Goal: Complete application form: Complete application form

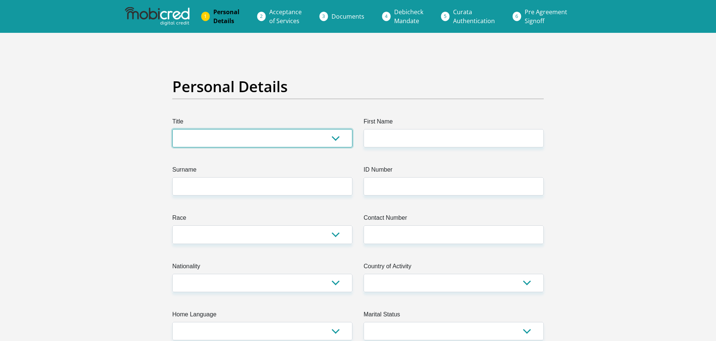
select select "Mr"
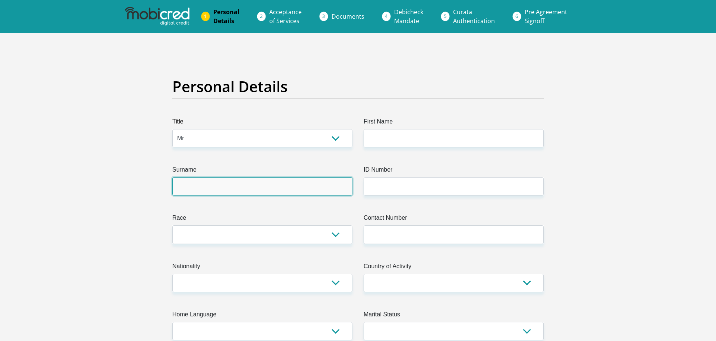
click at [238, 195] on input "Surname" at bounding box center [262, 186] width 180 height 18
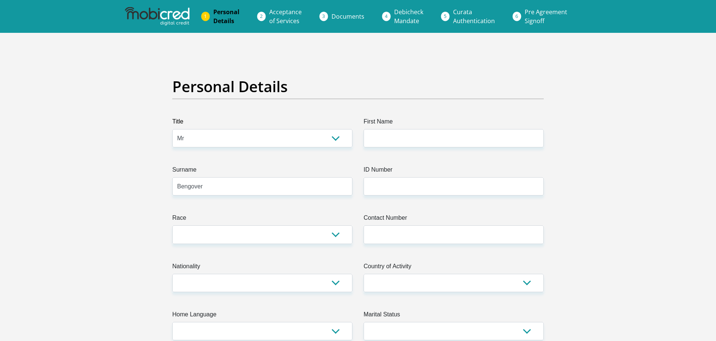
type input "Bengover"
click at [422, 144] on input "First Name" at bounding box center [454, 138] width 180 height 18
type input "Shallun"
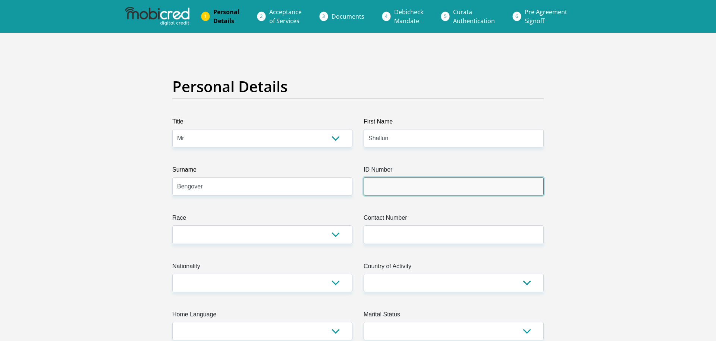
click at [430, 192] on input "ID Number" at bounding box center [454, 186] width 180 height 18
type input "0208305620089"
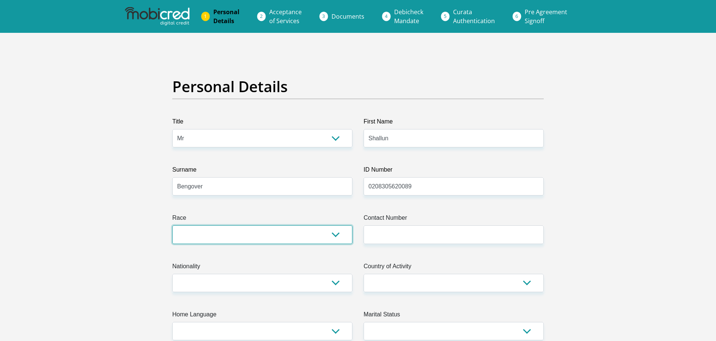
select select "2"
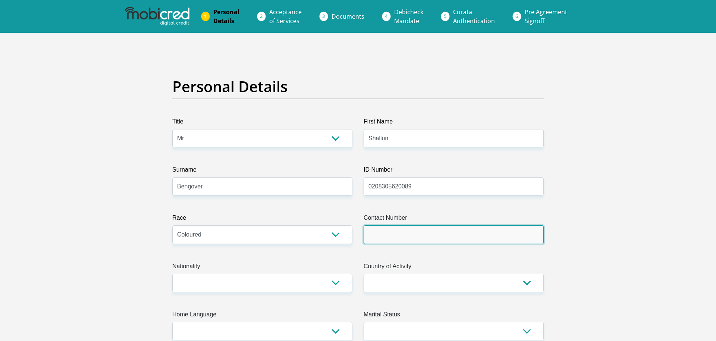
click at [436, 242] on input "Contact Number" at bounding box center [454, 234] width 180 height 18
type input "0783327192"
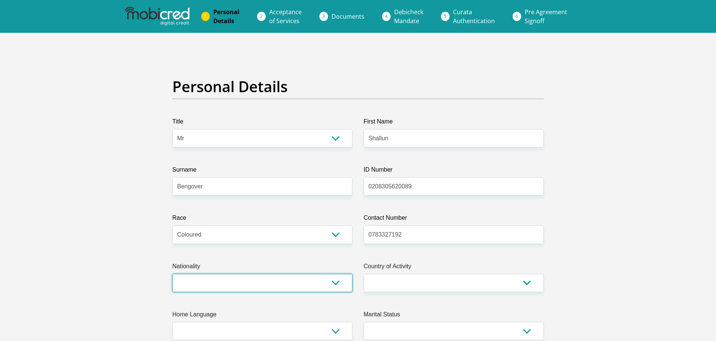
select select "ZAF"
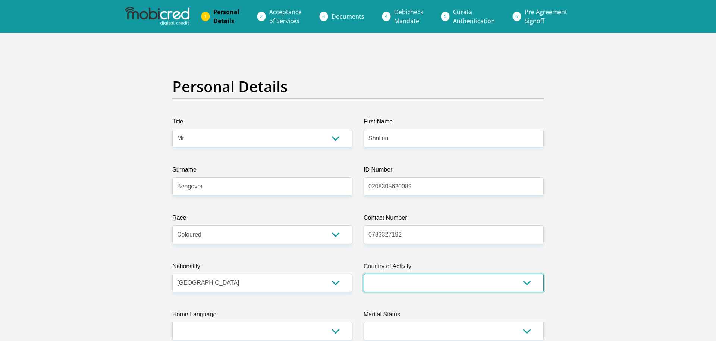
select select "ZAF"
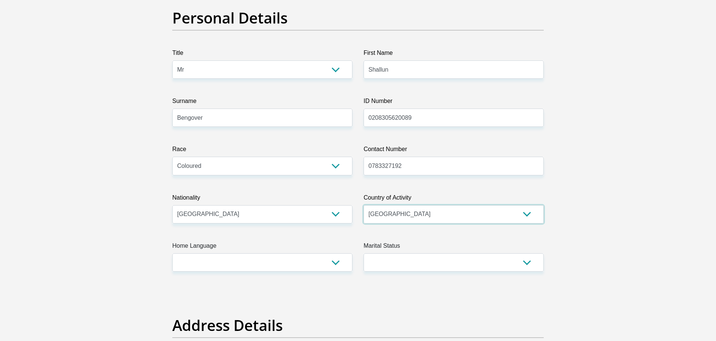
scroll to position [91, 0]
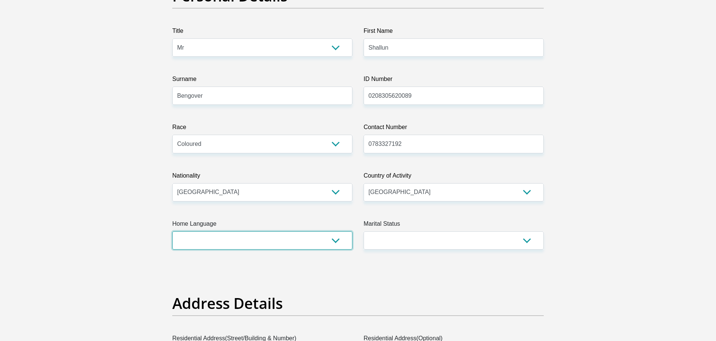
select select "eng"
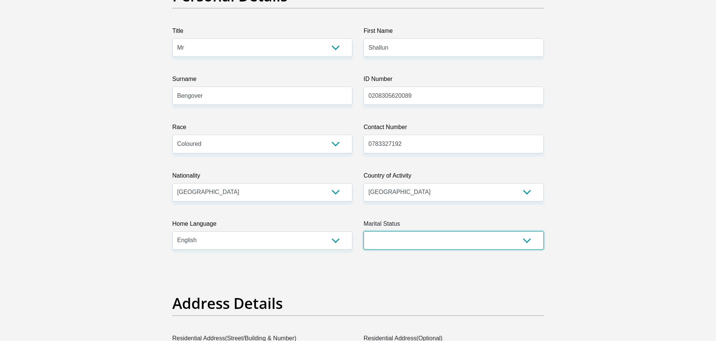
select select "2"
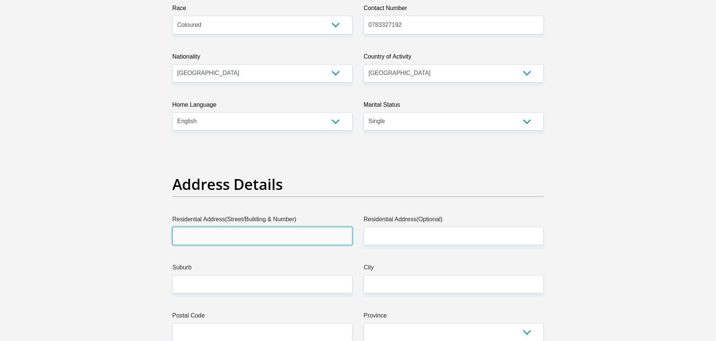
click at [257, 236] on input "Residential Address(Street/Building & Number)" at bounding box center [262, 236] width 180 height 18
type input "[STREET_ADDRESS]"
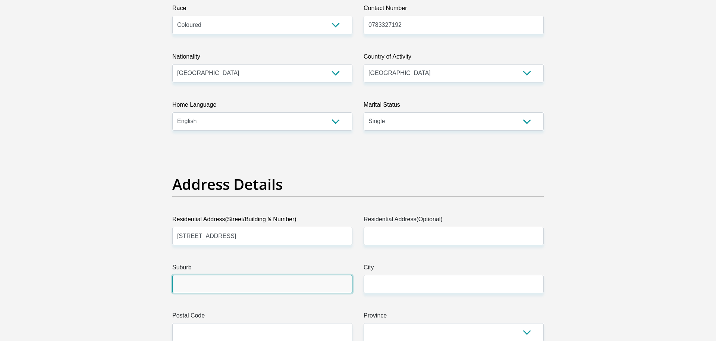
click at [247, 283] on input "Suburb" at bounding box center [262, 284] width 180 height 18
type input "Selection Park"
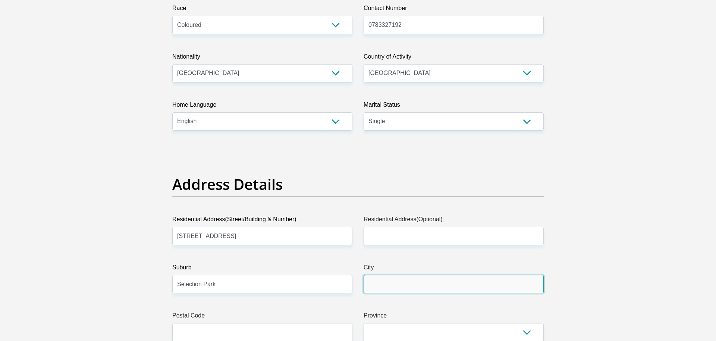
click at [407, 283] on input "City" at bounding box center [454, 284] width 180 height 18
type input "Springs"
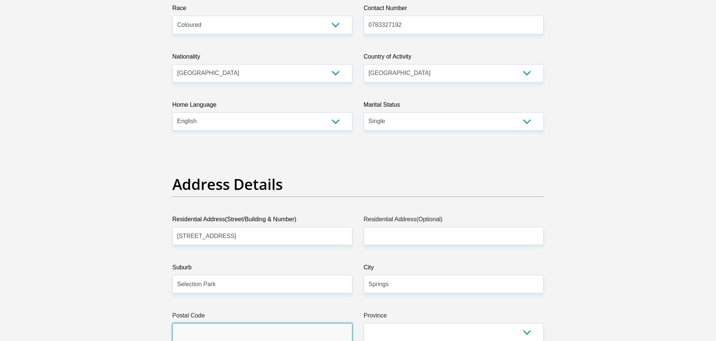
click at [218, 338] on input "Postal Code" at bounding box center [262, 332] width 180 height 18
type input "1559"
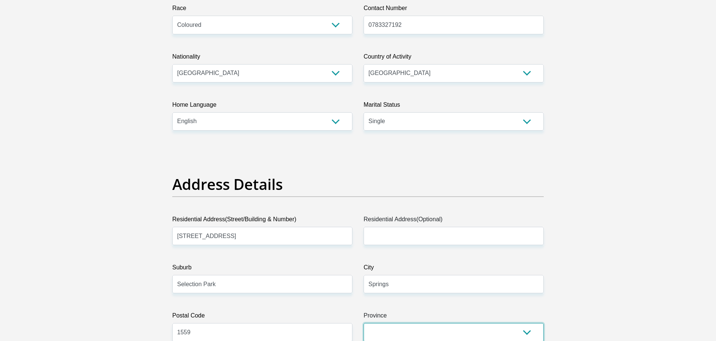
select select "Gauteng"
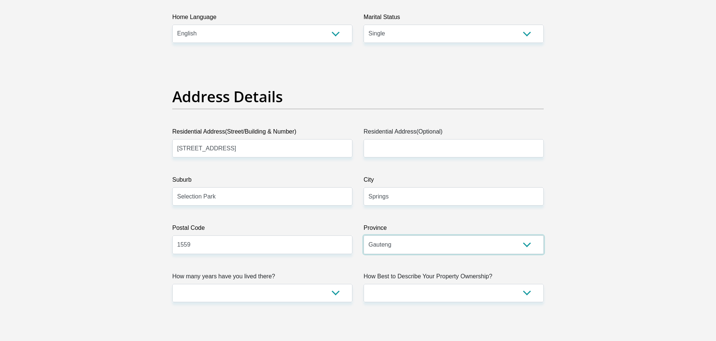
scroll to position [325, 0]
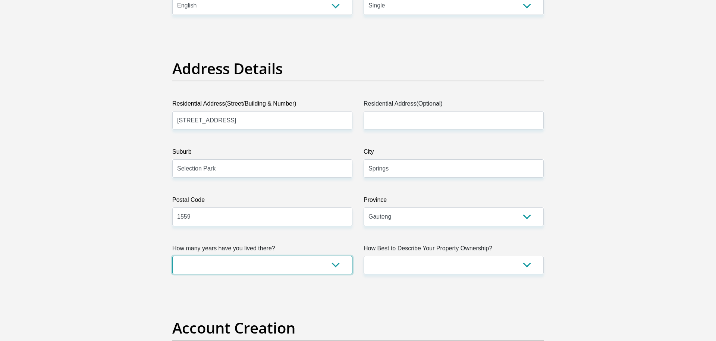
select select "2"
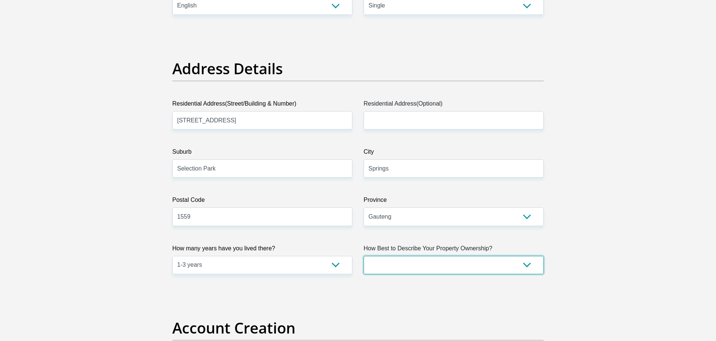
select select "parents"
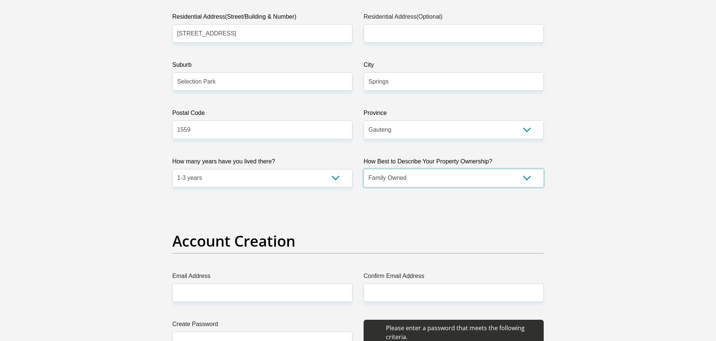
scroll to position [476, 0]
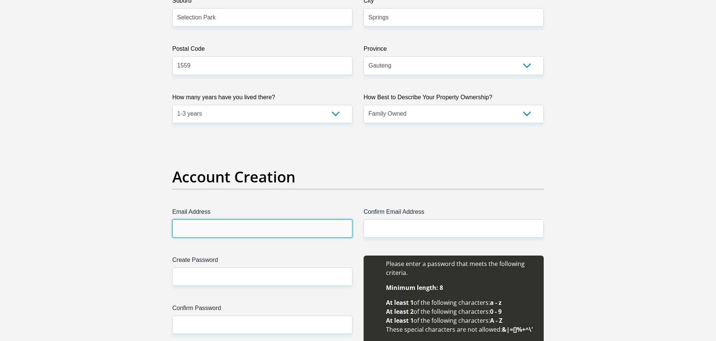
click at [286, 235] on input "Email Address" at bounding box center [262, 228] width 180 height 18
type input "[EMAIL_ADDRESS][DOMAIN_NAME]"
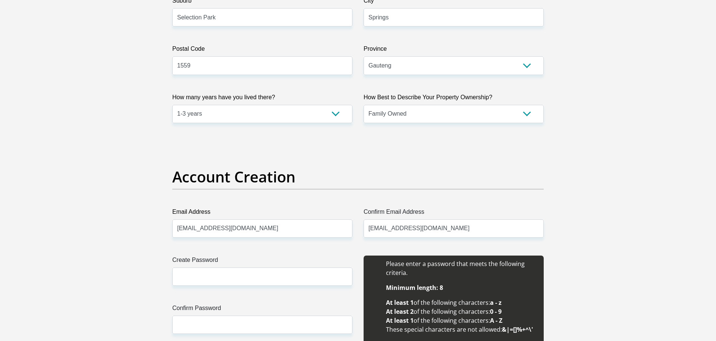
type input "[EMAIL_ADDRESS][DOMAIN_NAME]"
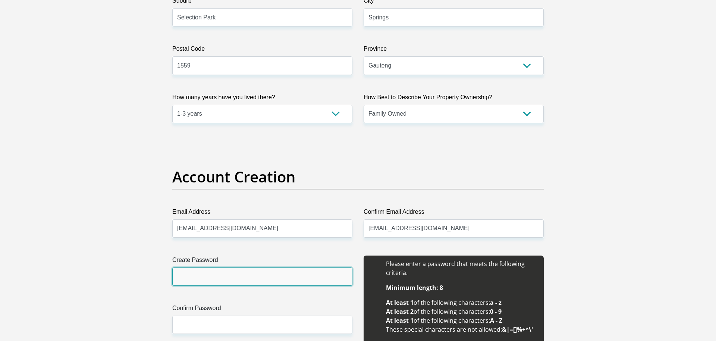
click at [208, 283] on input "Create Password" at bounding box center [262, 276] width 180 height 18
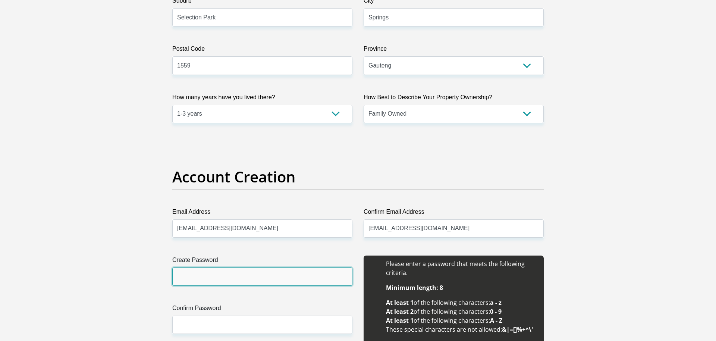
click at [218, 276] on input "Create Password" at bounding box center [262, 276] width 180 height 18
click at [199, 279] on input "Create Password" at bounding box center [262, 276] width 180 height 18
click at [245, 270] on input "Create Password" at bounding box center [262, 276] width 180 height 18
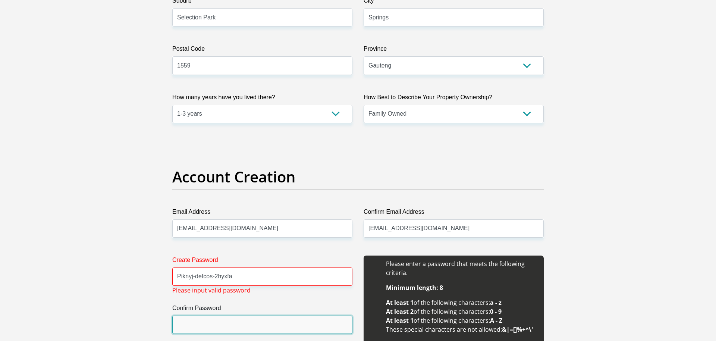
click at [219, 326] on input "Confirm Password" at bounding box center [262, 324] width 180 height 18
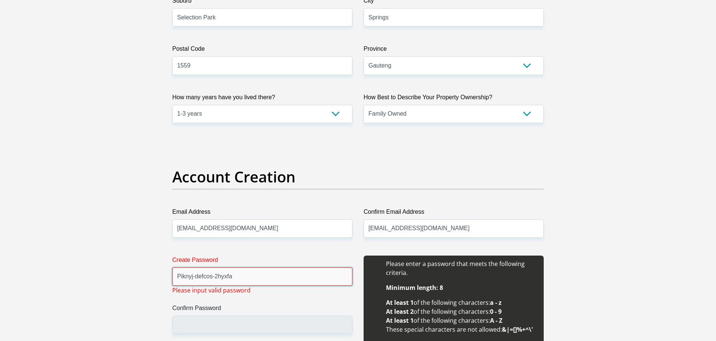
drag, startPoint x: 177, startPoint y: 276, endPoint x: 221, endPoint y: 279, distance: 44.2
click at [221, 279] on input "Piknyj-defcos-2hyxfa" at bounding box center [262, 276] width 180 height 18
click at [256, 276] on input "Piknyj-defcos-2hyxfa" at bounding box center [262, 276] width 180 height 18
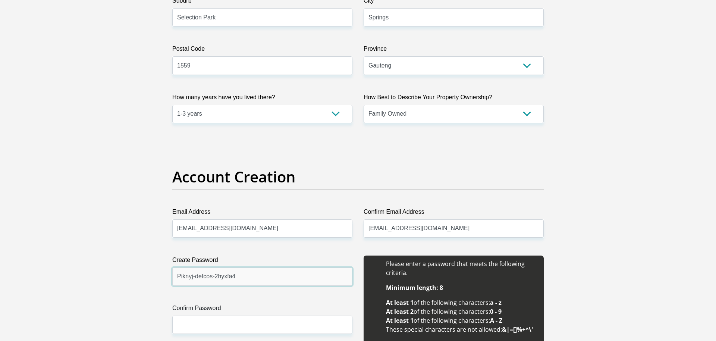
type input "Piknyj-defcos-2hyxfa4"
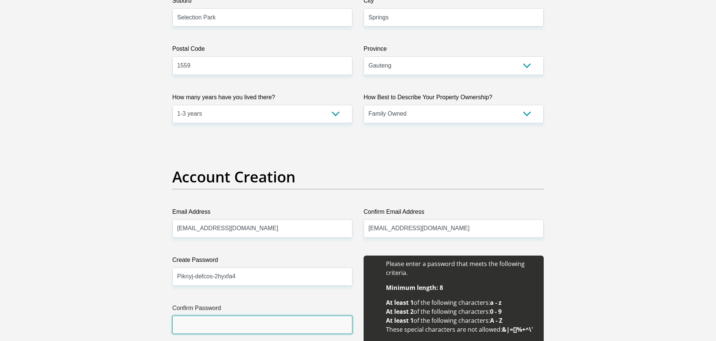
drag, startPoint x: 211, startPoint y: 324, endPoint x: 211, endPoint y: 480, distance: 155.1
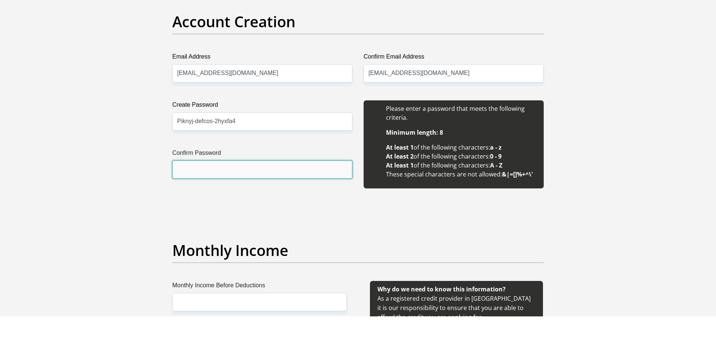
scroll to position [631, 0]
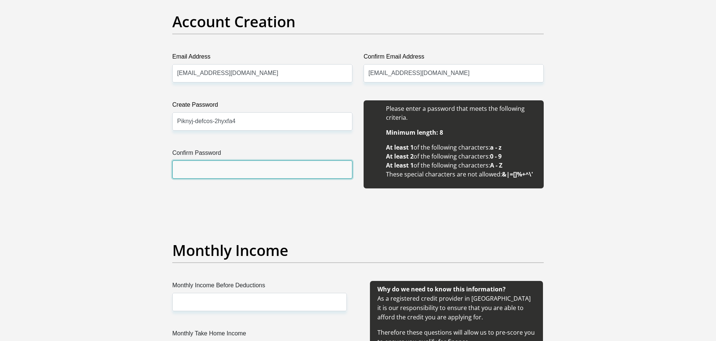
paste input "Piknyj-defcos-2hyxfa"
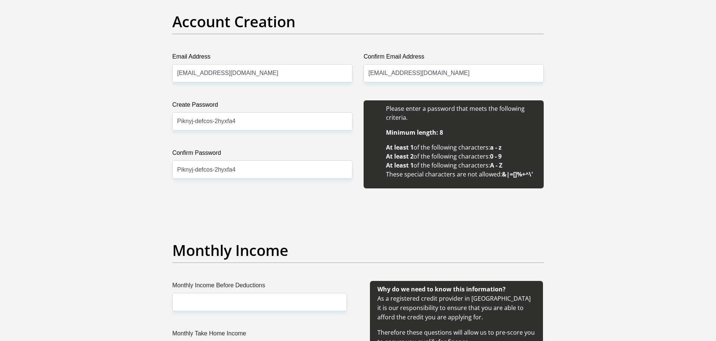
type input "Piknyj-defcos-2hyxfa4"
click at [224, 298] on input "Monthly Income Before Deductions" at bounding box center [259, 302] width 175 height 18
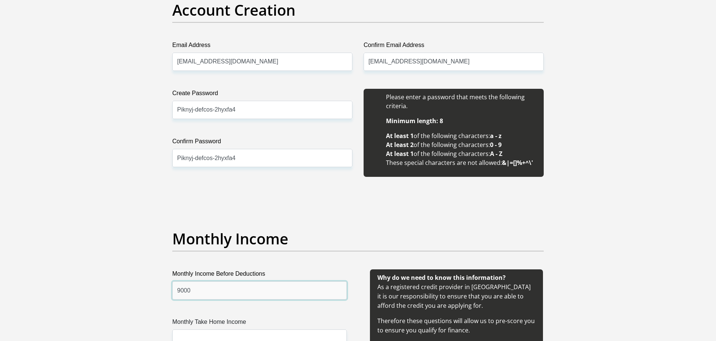
scroll to position [719, 0]
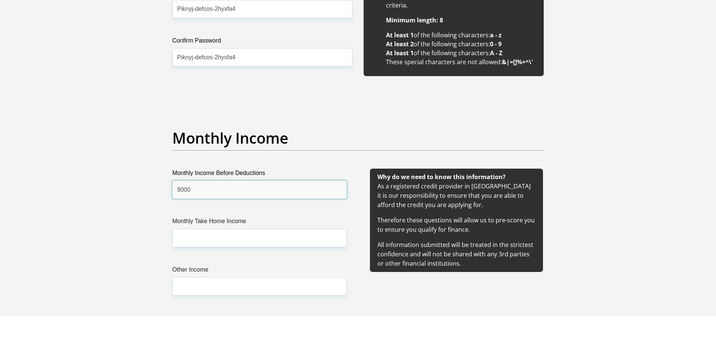
type input "9000"
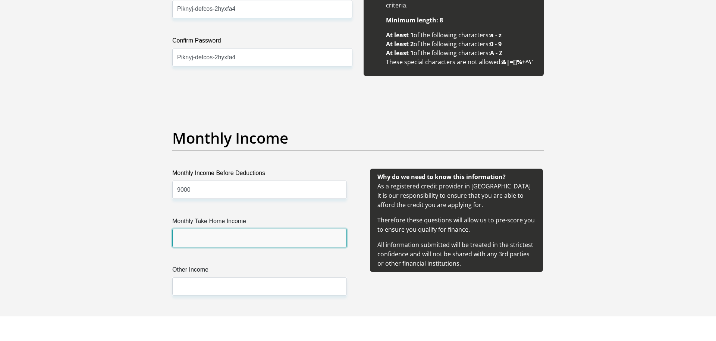
click at [197, 253] on input "Monthly Take Home Income" at bounding box center [259, 262] width 175 height 18
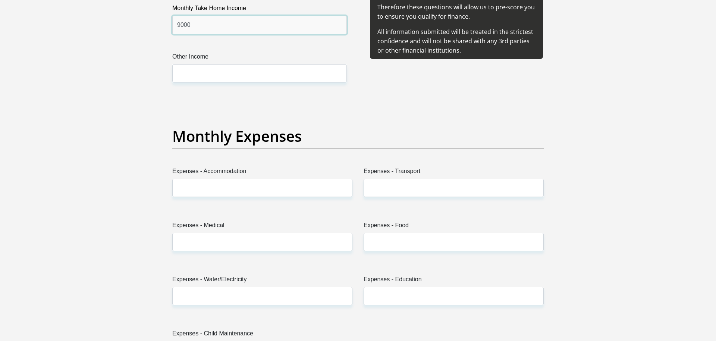
scroll to position [973, 0]
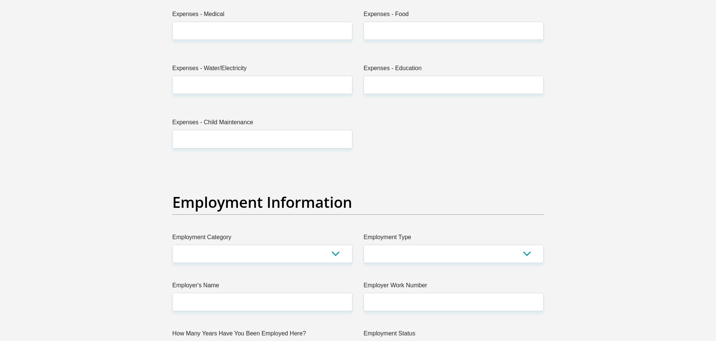
type input "9000"
select select "67"
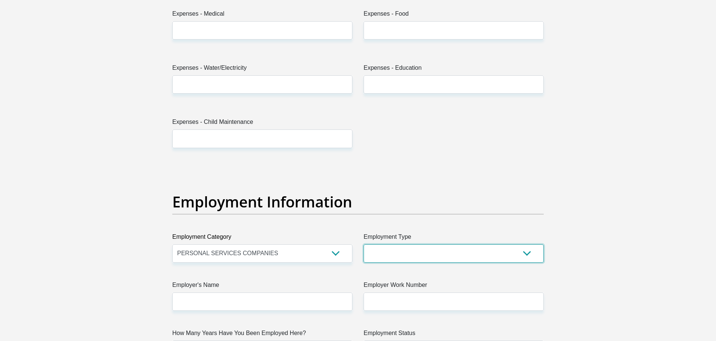
select select "Self-Employed"
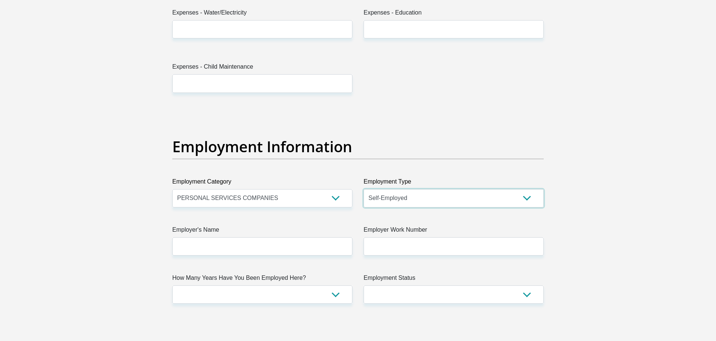
scroll to position [1224, 0]
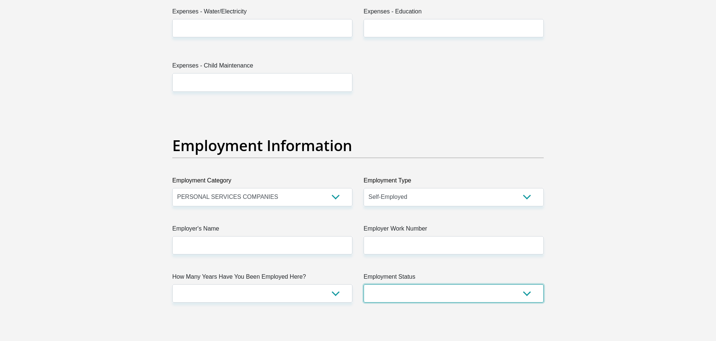
select select "4"
select select "24"
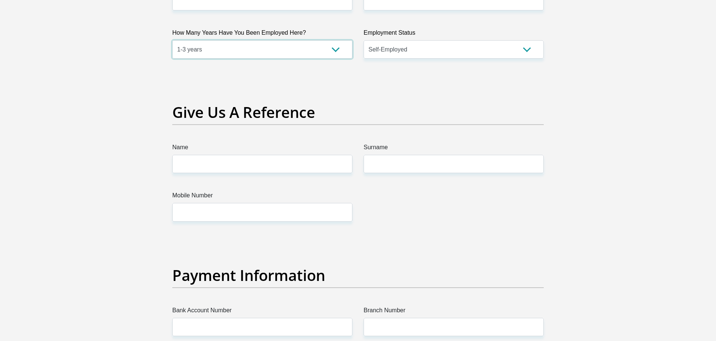
scroll to position [1387, 0]
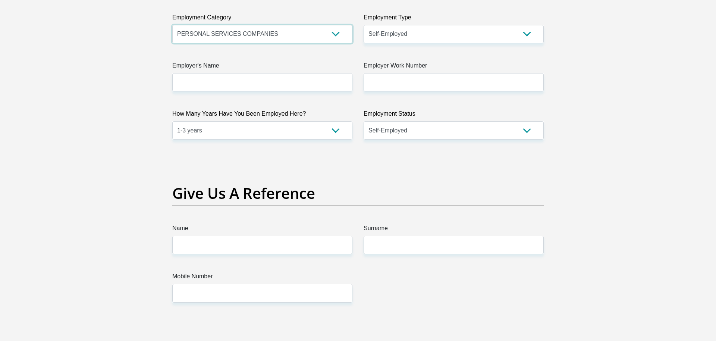
select select "13"
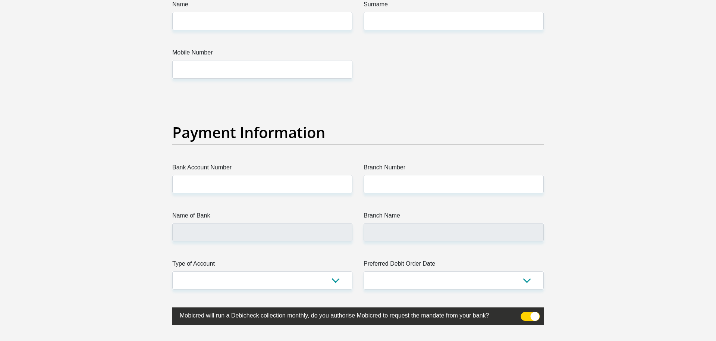
scroll to position [1617, 0]
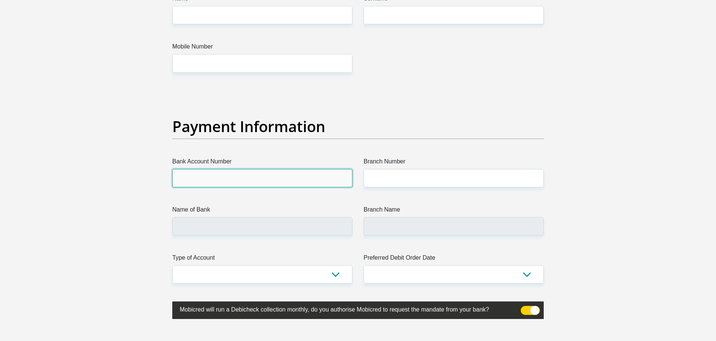
drag, startPoint x: 232, startPoint y: 180, endPoint x: 232, endPoint y: 558, distance: 377.7
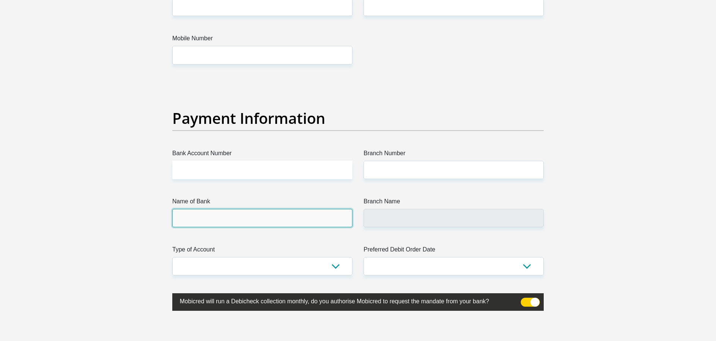
click at [257, 217] on input "Name of Bank" at bounding box center [262, 218] width 180 height 18
select select "SAV"
select select "25"
click at [303, 175] on input "Bank Account Number" at bounding box center [262, 170] width 180 height 18
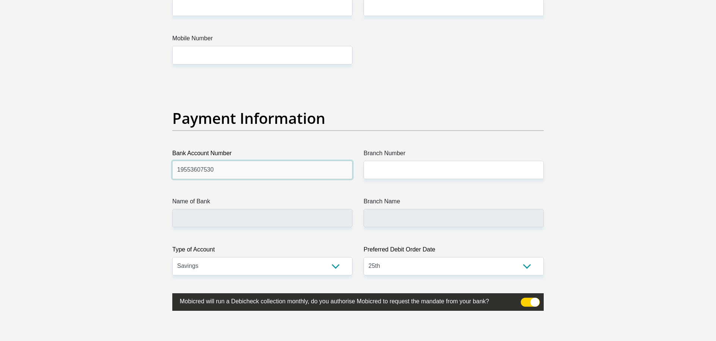
type input "19553607530"
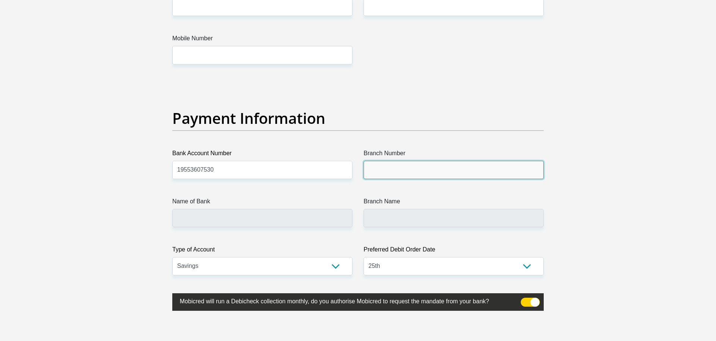
click at [440, 177] on input "Branch Number" at bounding box center [454, 170] width 180 height 18
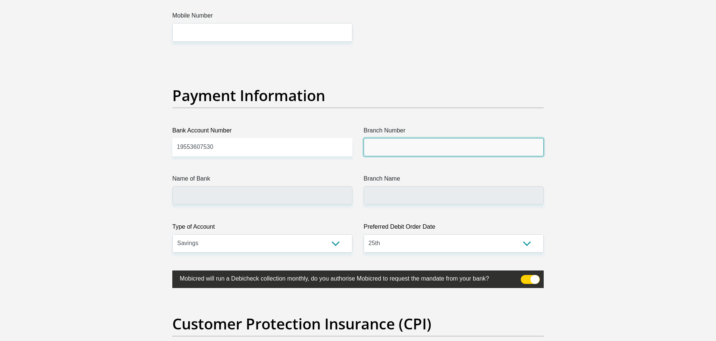
scroll to position [1648, 0]
type input "679000"
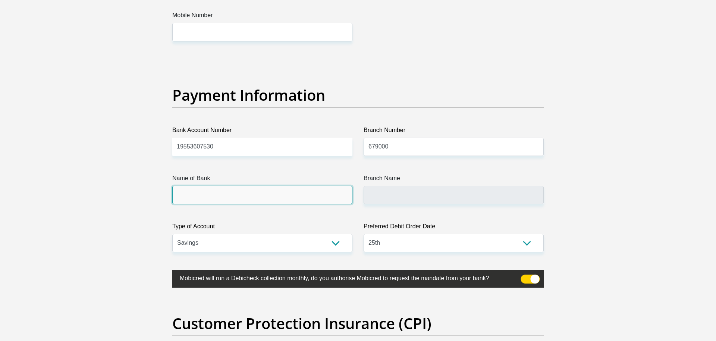
click at [280, 190] on input "Name of Bank" at bounding box center [262, 195] width 180 height 18
type input "DISCOVERY BANK LTD"
type input "DISCOVERY UNIVERSAL BRANCH"
click at [280, 190] on input "DISCOVERY BANK LTD" at bounding box center [262, 195] width 180 height 18
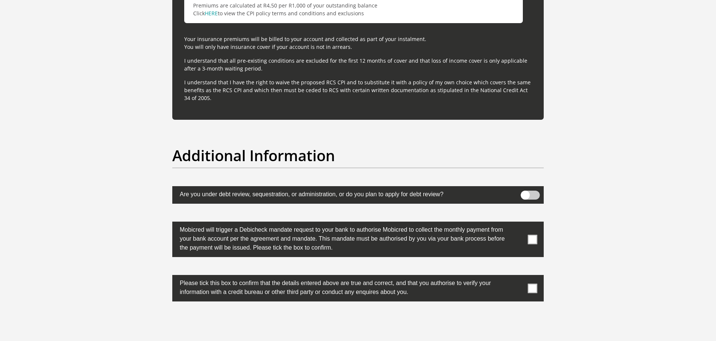
scroll to position [2208, 0]
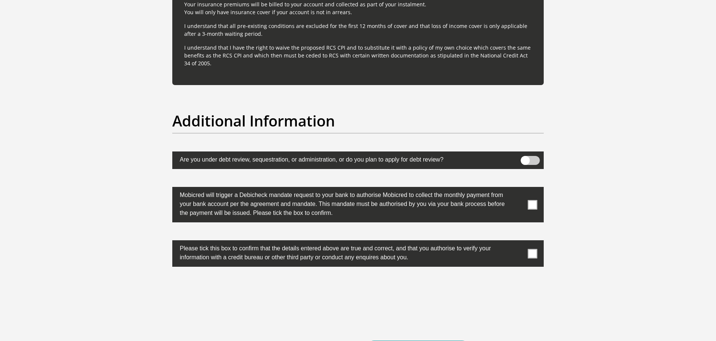
scroll to position [2240, 0]
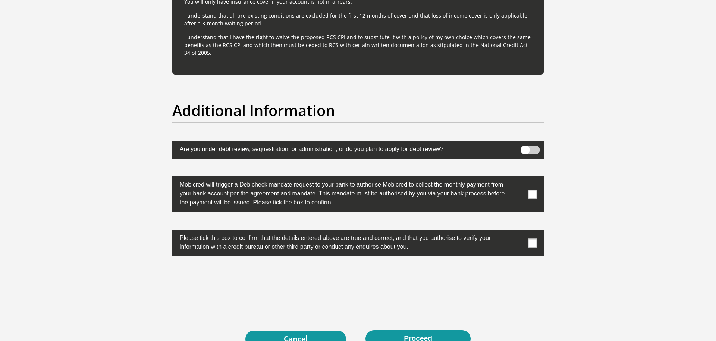
click at [529, 242] on span at bounding box center [532, 242] width 9 height 9
click at [518, 232] on input "checkbox" at bounding box center [518, 232] width 0 height 0
click at [394, 340] on button "Proceed" at bounding box center [417, 338] width 105 height 17
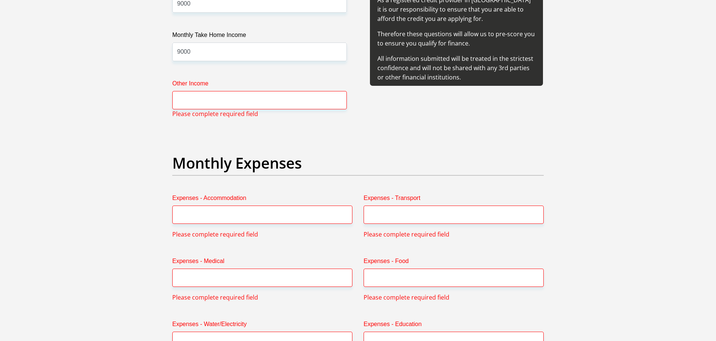
scroll to position [927, 0]
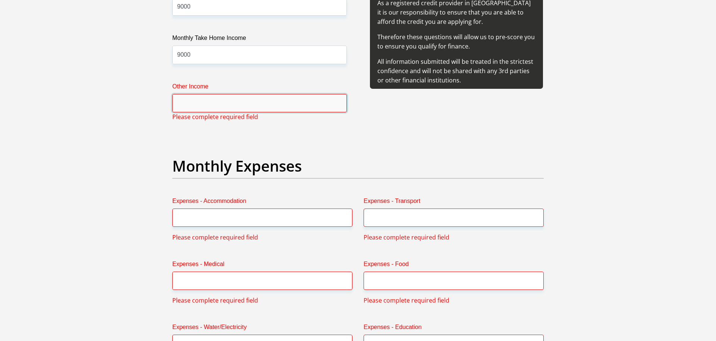
click at [244, 103] on input "Other Income" at bounding box center [259, 103] width 175 height 18
type input "0"
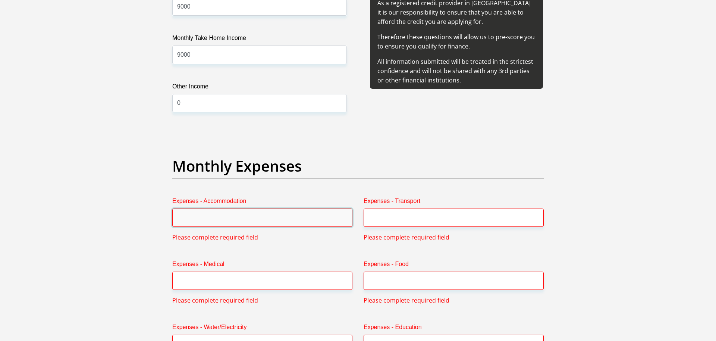
click at [214, 217] on input "Expenses - Accommodation" at bounding box center [262, 217] width 180 height 18
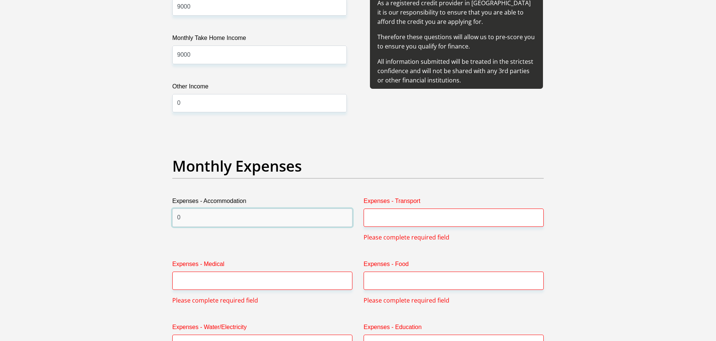
type input "0"
click at [410, 211] on input "Expenses - Transport" at bounding box center [454, 217] width 180 height 18
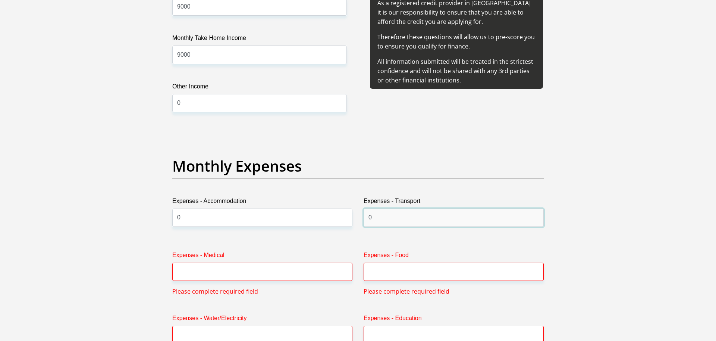
type input "0"
click at [396, 273] on input "Expenses - Food" at bounding box center [454, 272] width 180 height 18
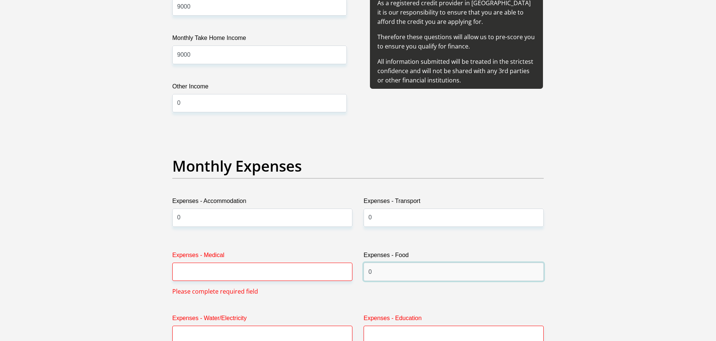
type input "0"
click at [281, 267] on input "Expenses - Medical" at bounding box center [262, 272] width 180 height 18
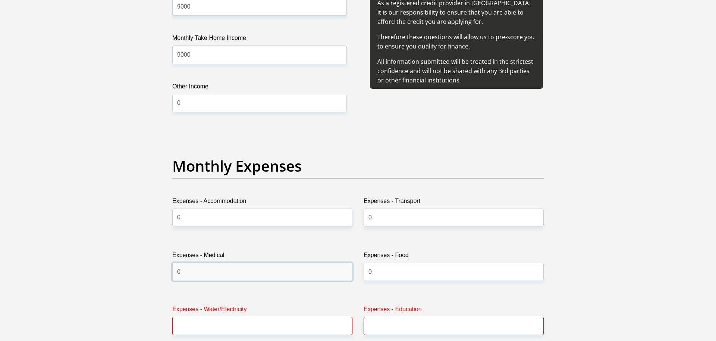
type input "0"
click at [223, 326] on input "Expenses - Water/Electricity" at bounding box center [262, 326] width 180 height 18
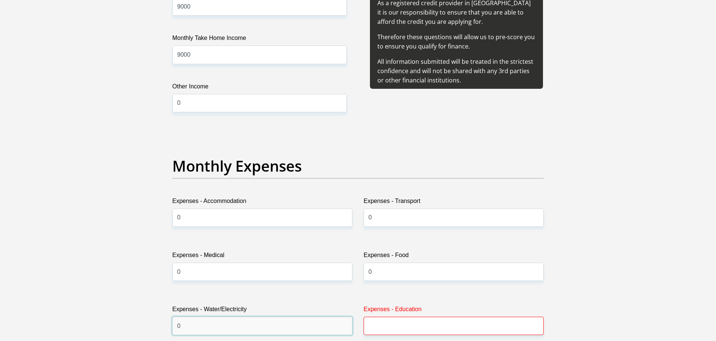
type input "0"
click at [422, 320] on input "Expenses - Education" at bounding box center [454, 326] width 180 height 18
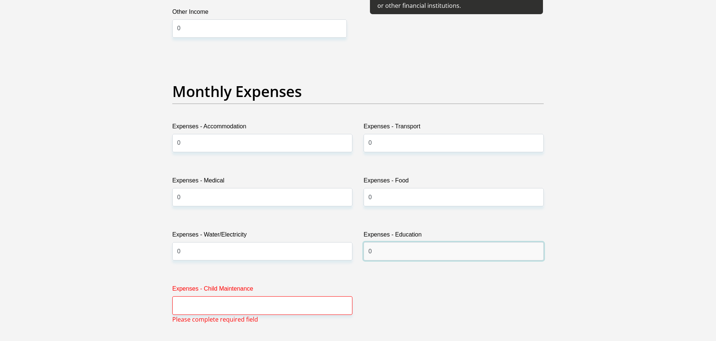
scroll to position [1009, 0]
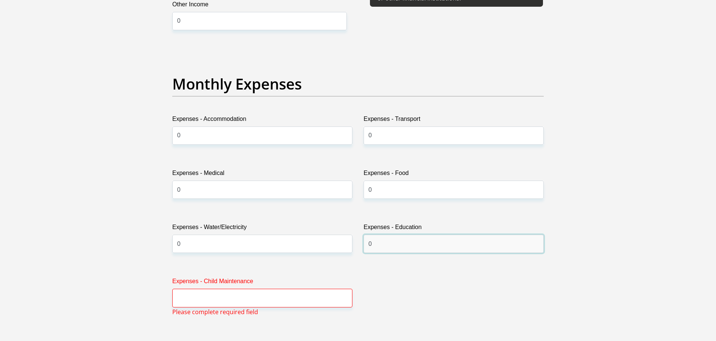
type input "0"
click at [257, 298] on input "Expenses - Child Maintenance" at bounding box center [262, 298] width 180 height 18
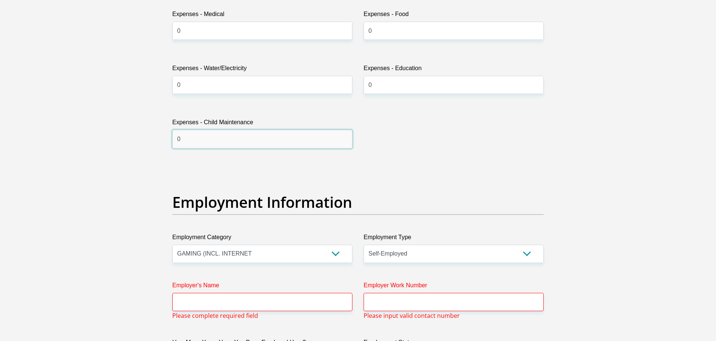
scroll to position [1192, 0]
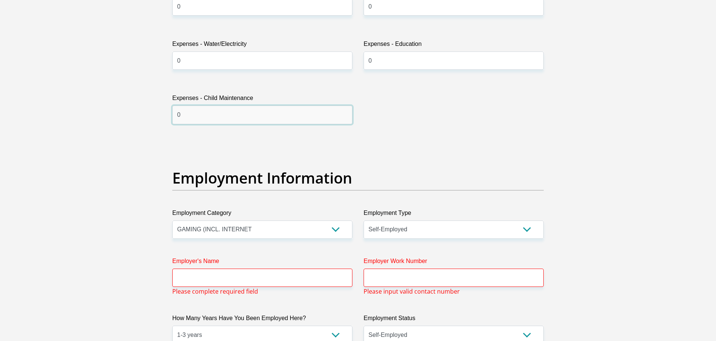
type input "0"
click at [301, 279] on input "Employer's Name" at bounding box center [262, 277] width 180 height 18
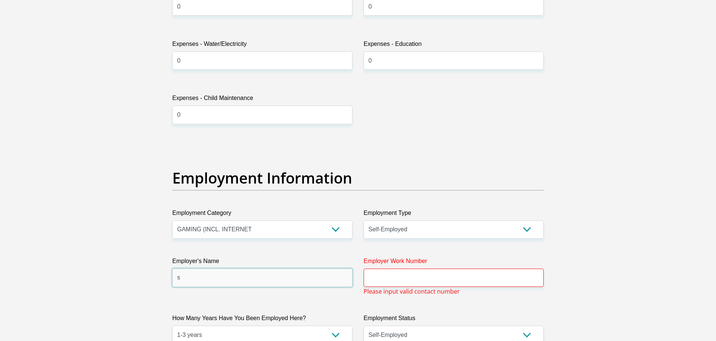
type input "s"
type input "S"
click at [231, 276] on input "Me" at bounding box center [262, 277] width 180 height 18
type input "M"
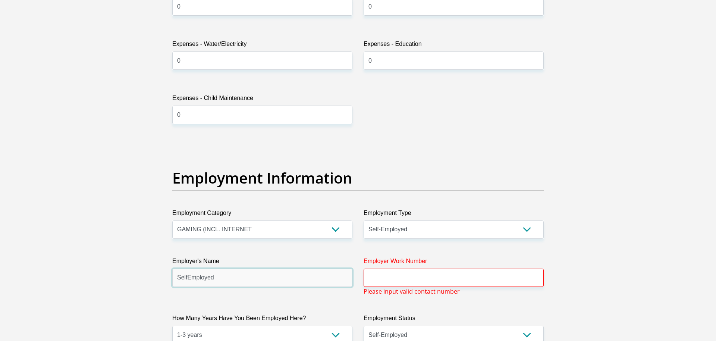
type input "SelfEmployed"
click at [436, 275] on input "Employer Work Number" at bounding box center [454, 277] width 180 height 18
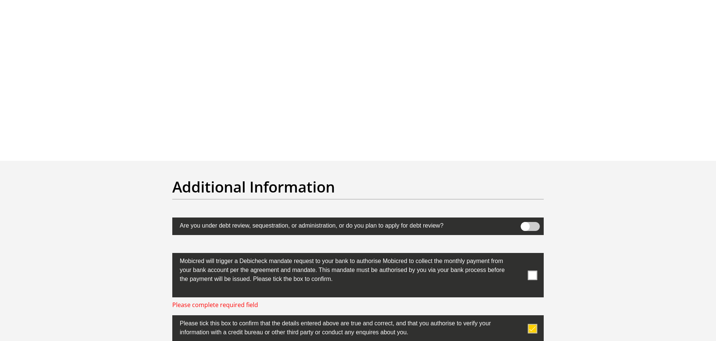
scroll to position [2342, 0]
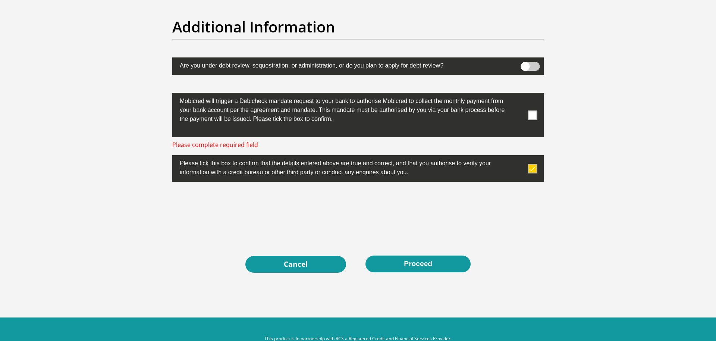
type input "0783327192"
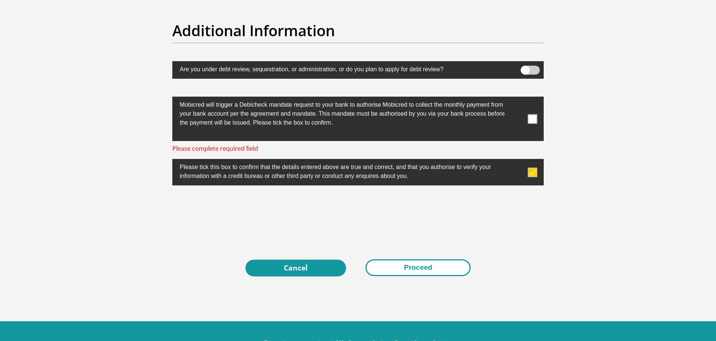
click at [413, 265] on button "Proceed" at bounding box center [417, 267] width 105 height 17
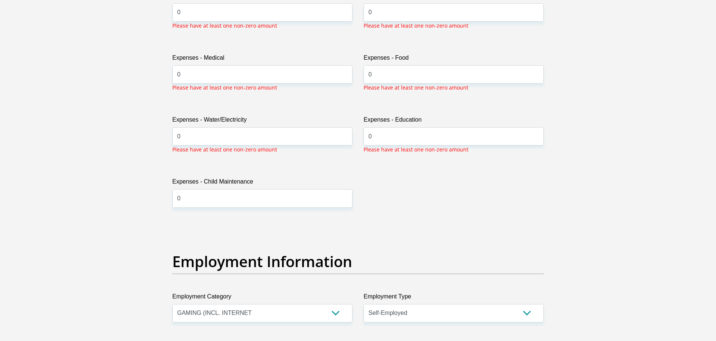
scroll to position [1051, 0]
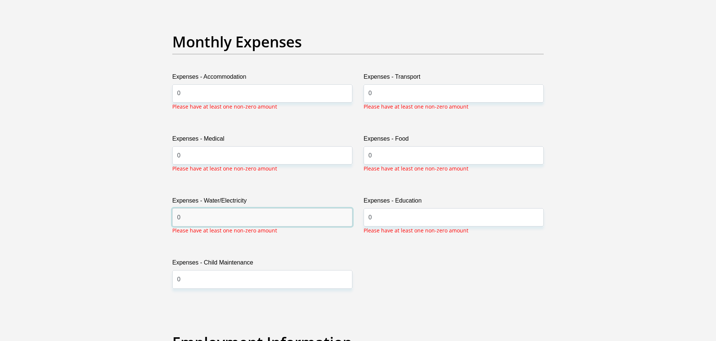
click at [297, 222] on input "0" at bounding box center [262, 217] width 180 height 18
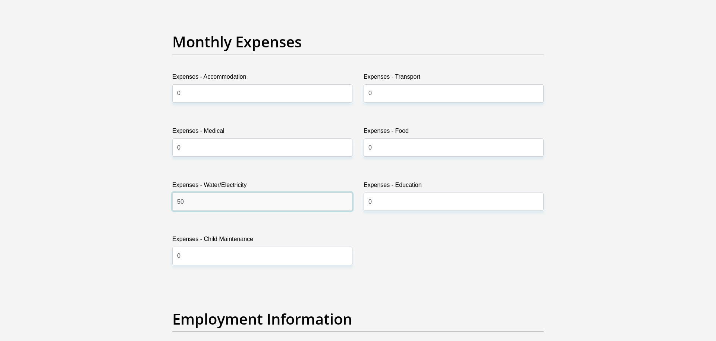
type input "5"
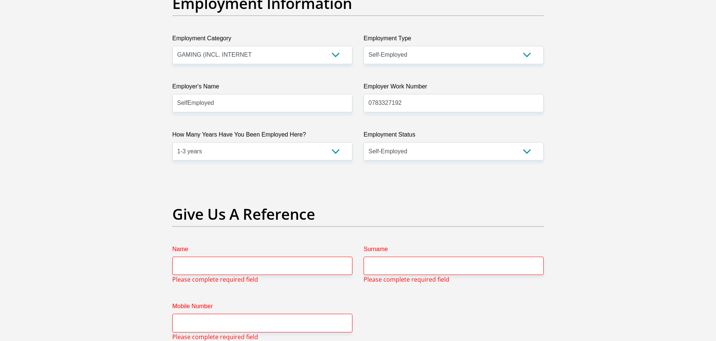
scroll to position [1402, 0]
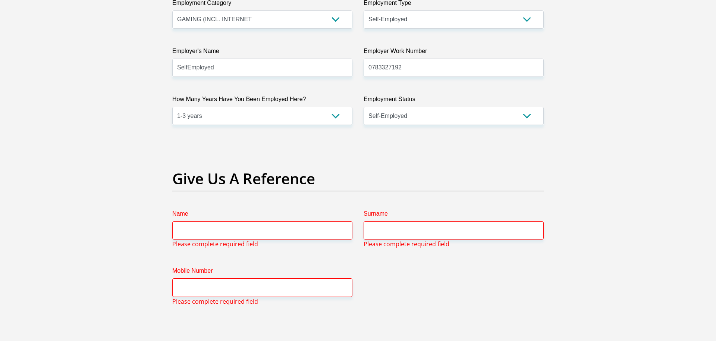
type input "200"
click at [202, 230] on input "Name" at bounding box center [262, 230] width 180 height 18
type input "N/A"
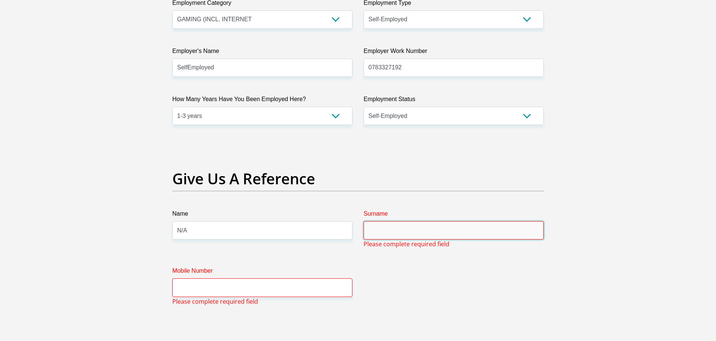
click at [422, 233] on input "Surname" at bounding box center [454, 230] width 180 height 18
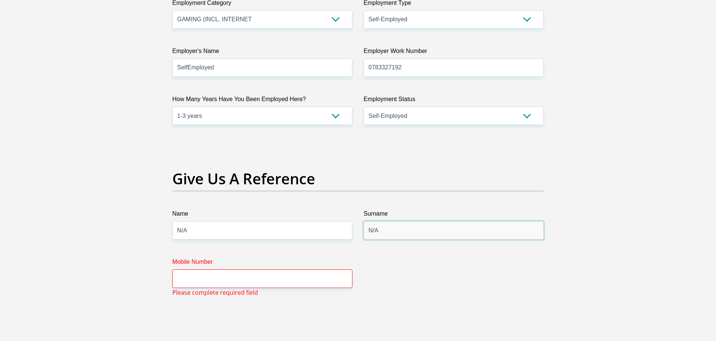
type input "N/A"
click at [242, 273] on input "Mobile Number" at bounding box center [262, 278] width 180 height 18
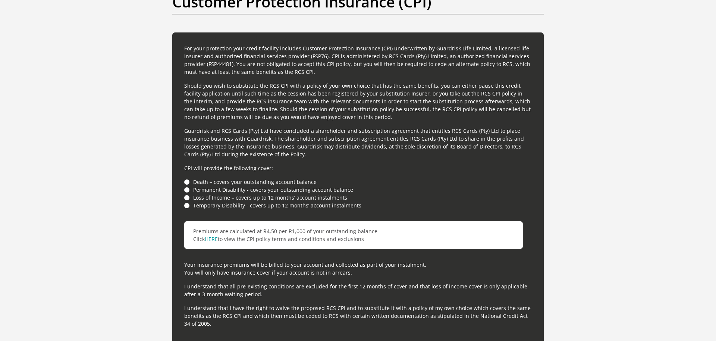
scroll to position [2296, 0]
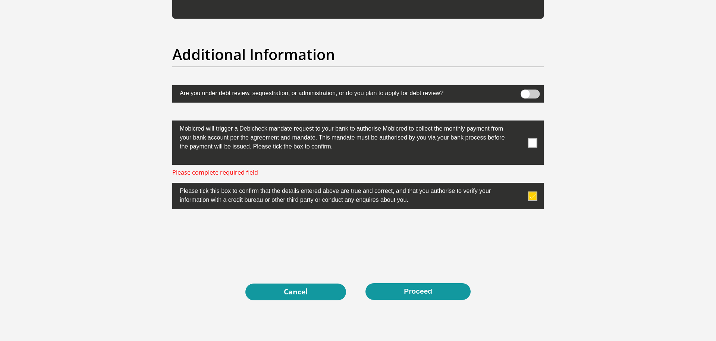
type input "N/A"
click at [532, 145] on span at bounding box center [532, 142] width 9 height 9
click at [518, 122] on input "checkbox" at bounding box center [518, 122] width 0 height 0
checkbox input "true"
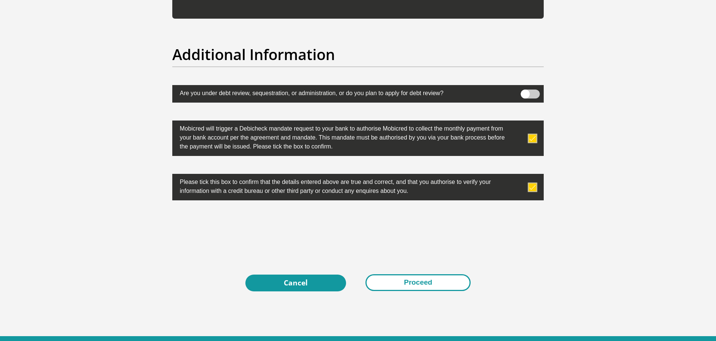
click at [417, 283] on button "Proceed" at bounding box center [417, 282] width 105 height 17
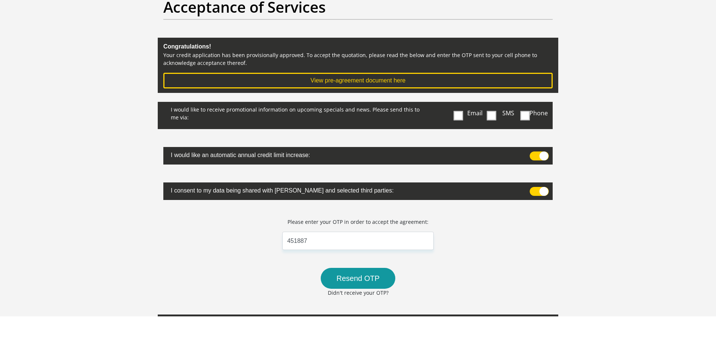
scroll to position [85, 0]
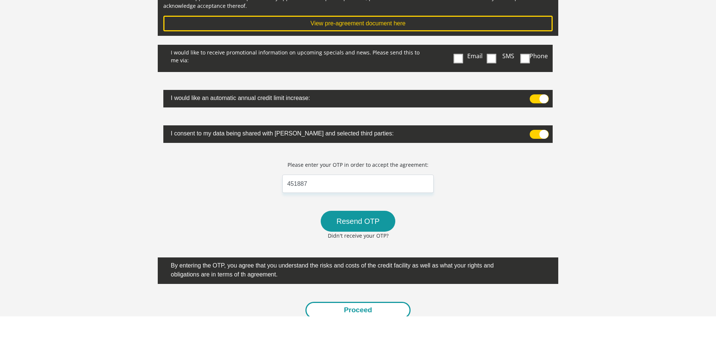
type input "451887"
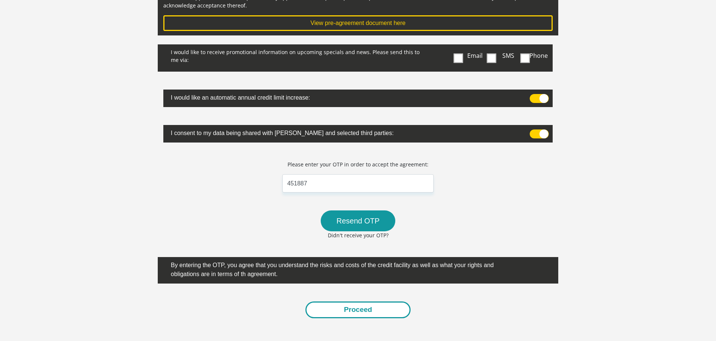
click at [378, 307] on button "Proceed" at bounding box center [357, 309] width 105 height 17
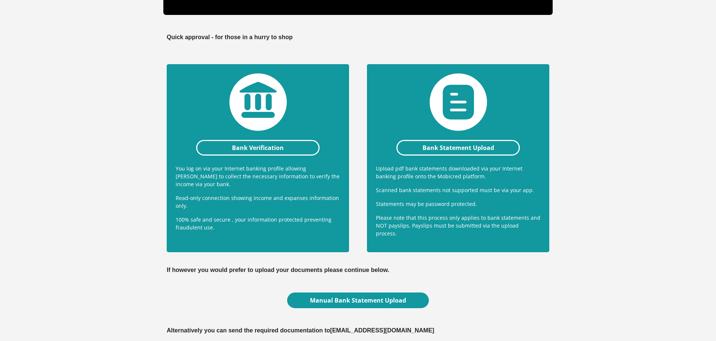
scroll to position [144, 0]
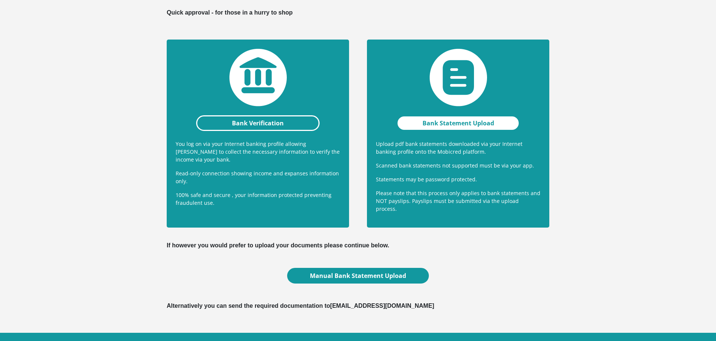
click at [455, 124] on link "Bank Statement Upload" at bounding box center [457, 123] width 123 height 16
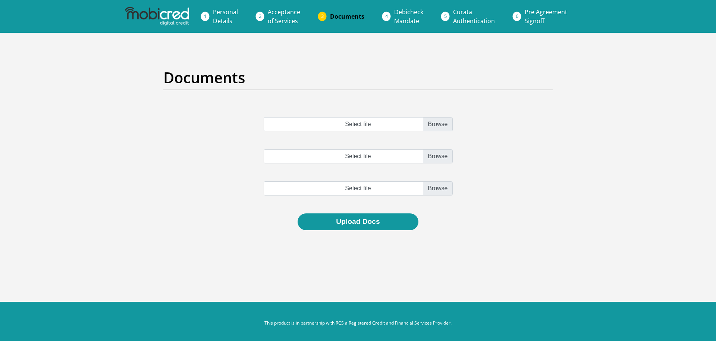
click at [381, 127] on input "Select file" at bounding box center [358, 124] width 189 height 14
click at [445, 124] on input "Select file" at bounding box center [358, 124] width 189 height 14
type input "C:\fakepath\CertifiedStatements.pdf"
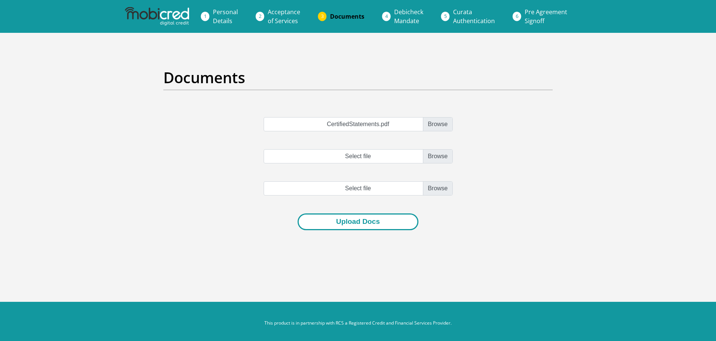
click at [365, 220] on button "Upload Docs" at bounding box center [358, 221] width 120 height 17
click at [361, 156] on input "Select file" at bounding box center [358, 156] width 189 height 14
type input "C:\fakepath\CertifiedStatements.pdf"
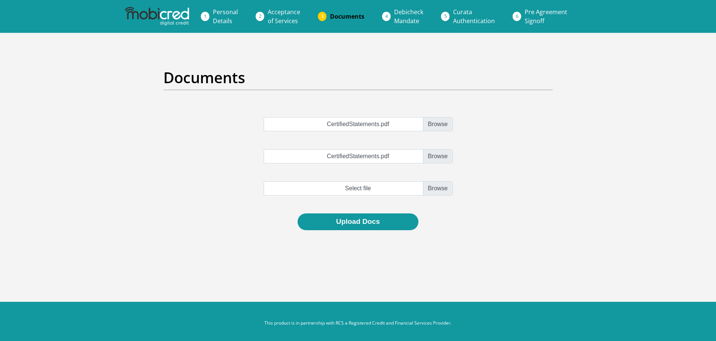
click at [364, 187] on input "file" at bounding box center [358, 188] width 189 height 14
type input "C:\fakepath\CertifiedStatements.pdf"
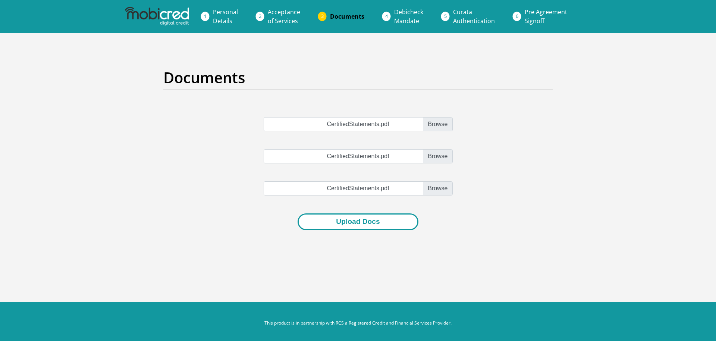
click at [361, 226] on button "Upload Docs" at bounding box center [358, 221] width 120 height 17
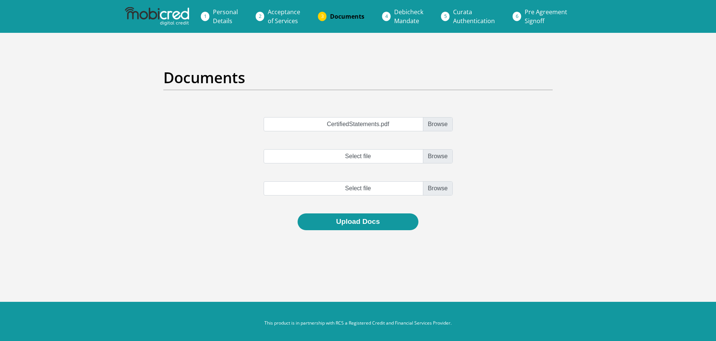
click at [365, 158] on input "Select file" at bounding box center [358, 156] width 189 height 14
type input "C:\fakepath\CertifiedStatements.pdf"
click at [359, 189] on input "file" at bounding box center [358, 188] width 189 height 14
type input "C:\fakepath\CertifiedStatements.pdf"
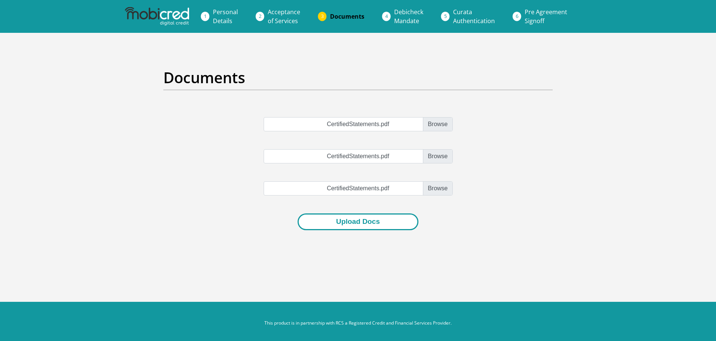
click at [364, 223] on button "Upload Docs" at bounding box center [358, 221] width 120 height 17
